Goal: Information Seeking & Learning: Learn about a topic

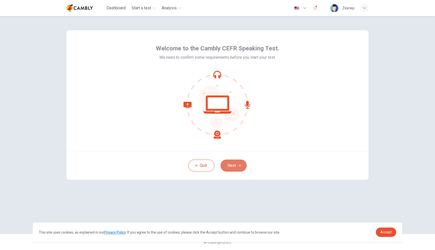
click at [240, 166] on icon "button" at bounding box center [239, 165] width 3 height 2
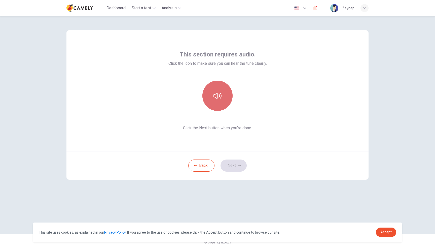
click at [222, 95] on button "button" at bounding box center [217, 96] width 30 height 30
click at [232, 166] on button "Next" at bounding box center [233, 165] width 26 height 12
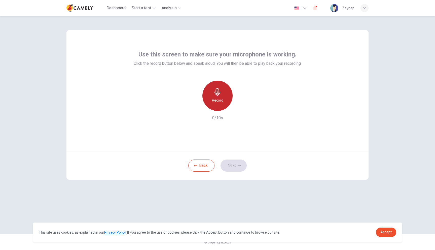
click at [207, 93] on div "Record" at bounding box center [217, 96] width 30 height 30
click at [242, 105] on icon "button" at bounding box center [240, 106] width 5 height 5
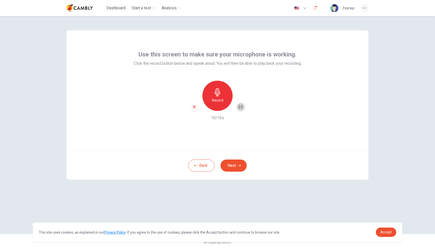
click at [242, 105] on icon "button" at bounding box center [241, 107] width 4 height 4
click at [237, 161] on button "Next" at bounding box center [233, 165] width 26 height 12
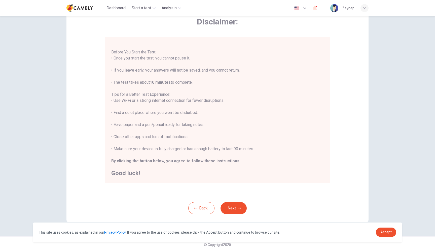
scroll to position [30, 0]
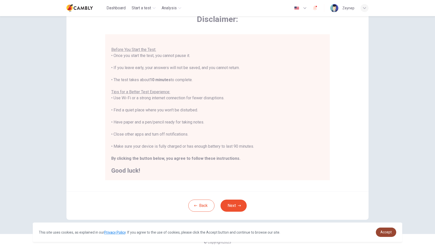
click at [390, 231] on span "Accept" at bounding box center [385, 232] width 11 height 4
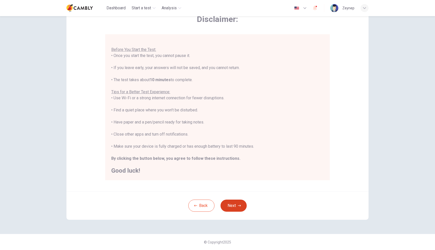
click at [232, 208] on button "Next" at bounding box center [233, 205] width 26 height 12
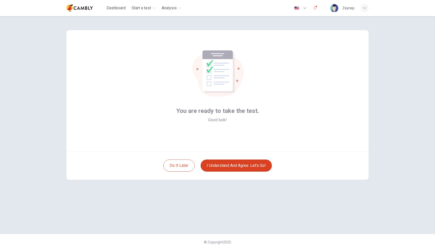
scroll to position [0, 0]
click at [233, 165] on button "I understand and agree. Let’s go!" at bounding box center [236, 165] width 71 height 12
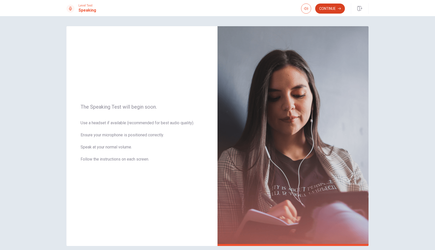
click at [324, 8] on button "Continue" at bounding box center [330, 9] width 30 height 10
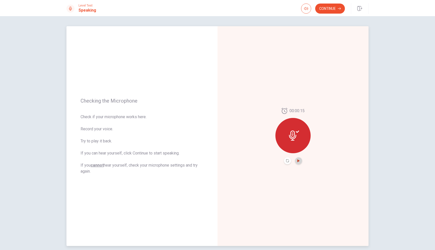
click at [297, 162] on icon "Play Audio" at bounding box center [298, 160] width 3 height 3
click at [332, 10] on button "Continue" at bounding box center [330, 9] width 30 height 10
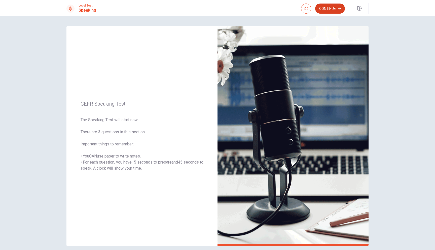
click at [326, 11] on button "Continue" at bounding box center [330, 9] width 30 height 10
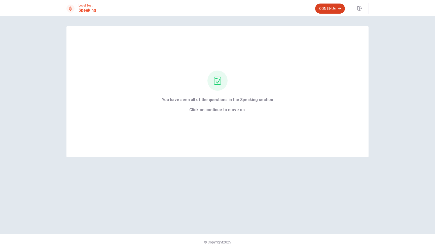
click at [328, 11] on button "Continue" at bounding box center [330, 9] width 30 height 10
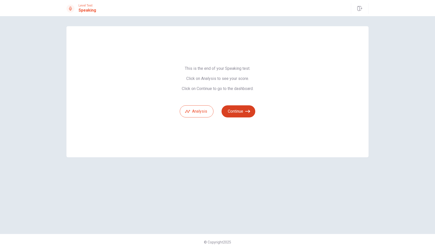
click at [234, 111] on button "Continue" at bounding box center [238, 111] width 34 height 12
